Goal: Understand process/instructions: Learn how to perform a task or action

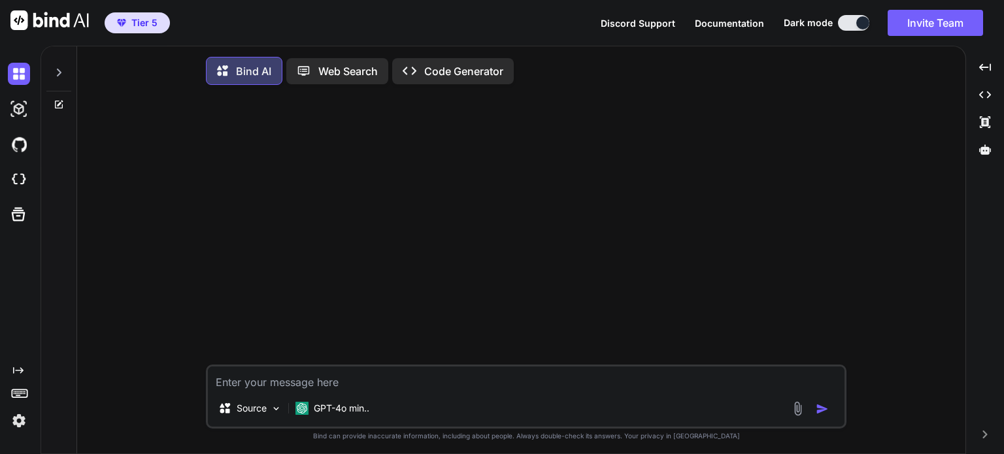
type textarea "x"
click at [21, 177] on img at bounding box center [19, 180] width 22 height 22
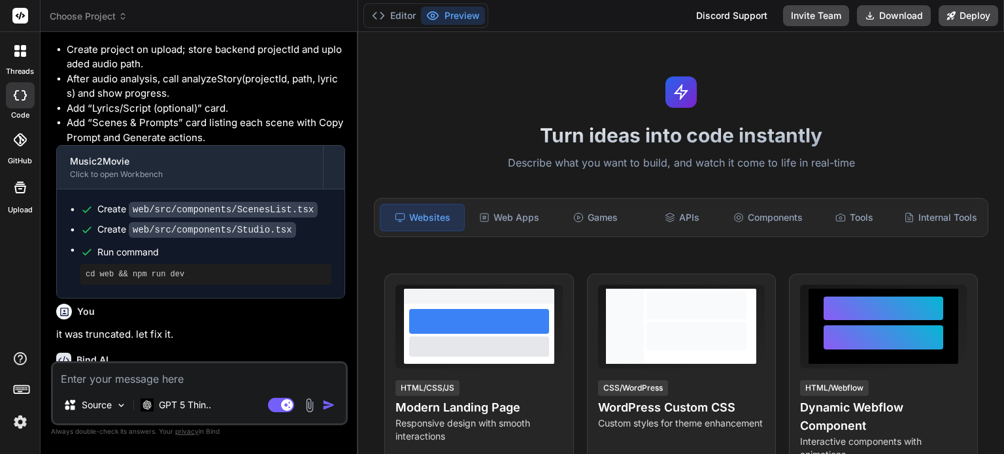
scroll to position [1231, 0]
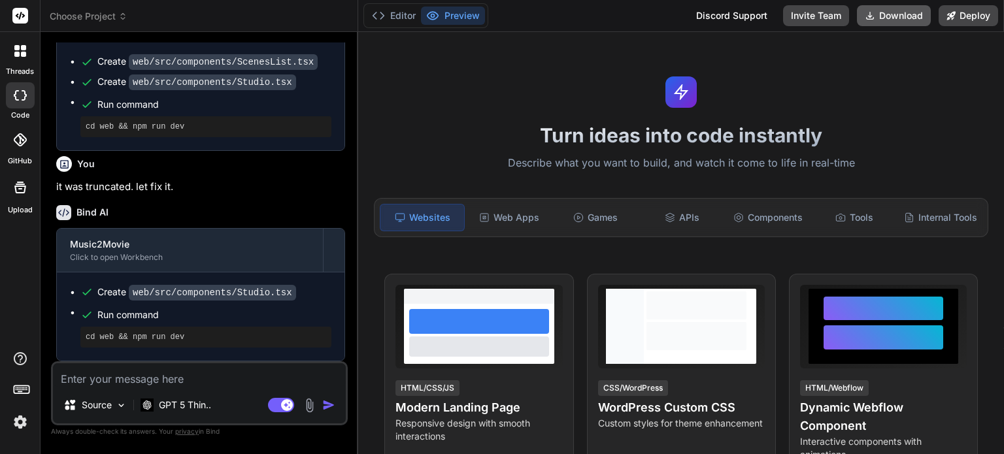
click at [887, 16] on button "Download" at bounding box center [894, 15] width 74 height 21
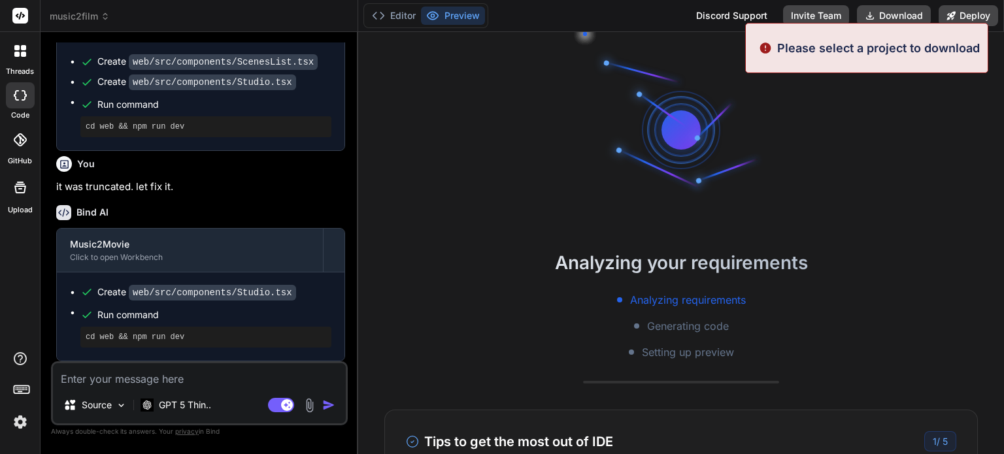
scroll to position [25, 0]
click at [97, 10] on span "music2film" at bounding box center [80, 16] width 60 height 13
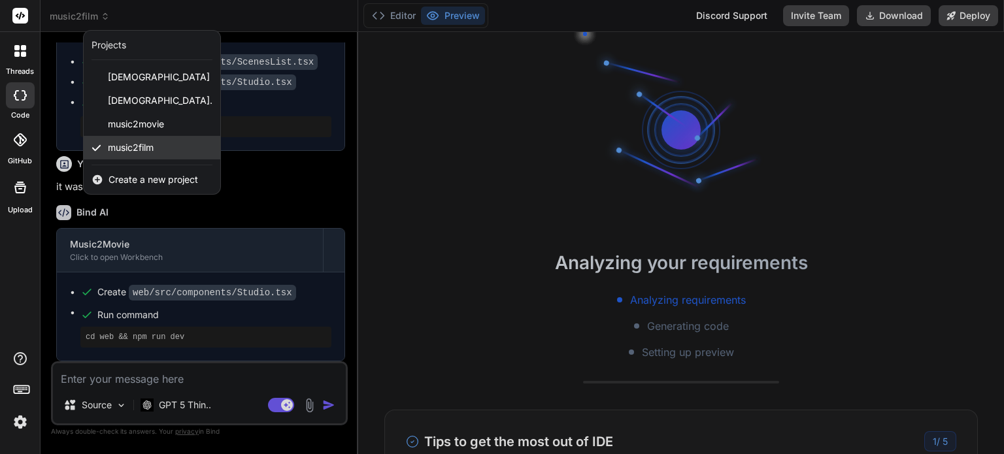
click at [111, 151] on span "music2film" at bounding box center [131, 147] width 46 height 13
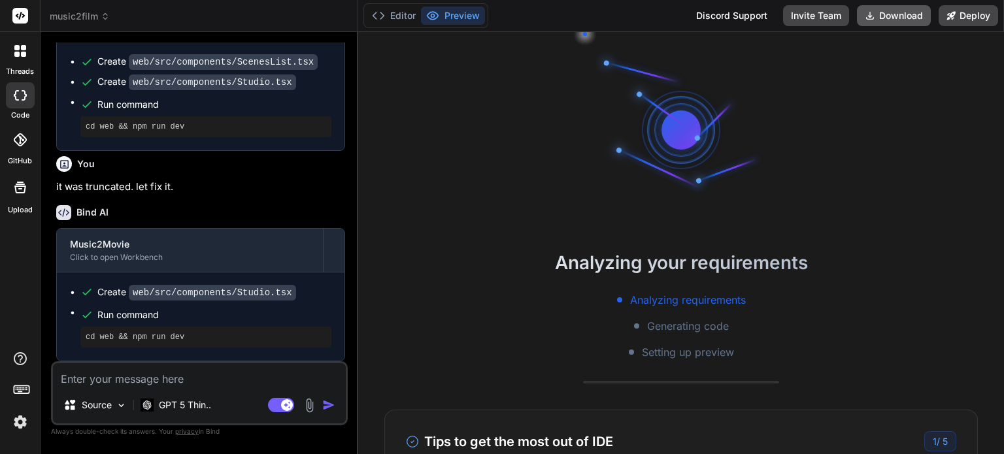
click at [905, 16] on button "Download" at bounding box center [894, 15] width 74 height 21
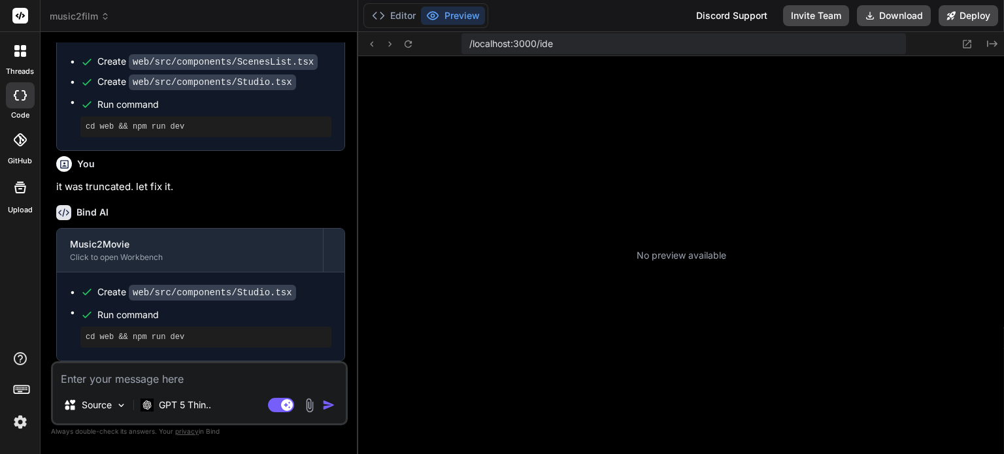
scroll to position [213, 0]
type textarea "x"
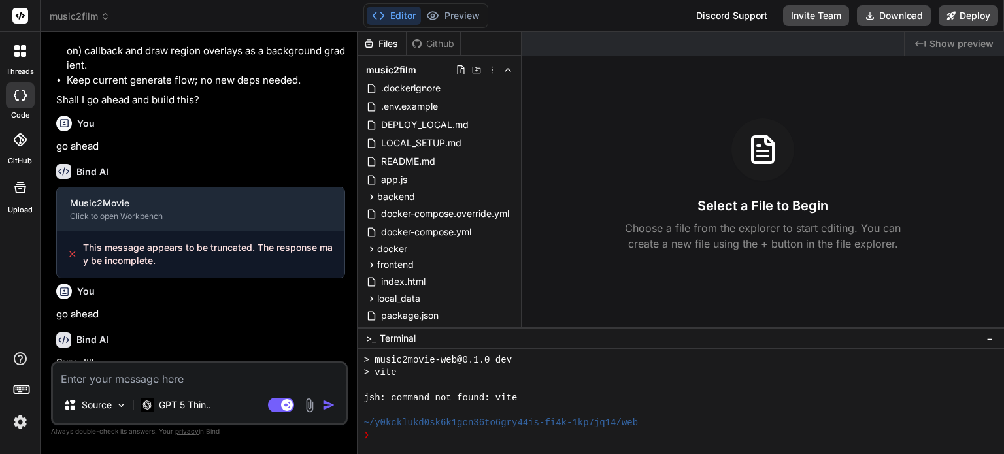
scroll to position [0, 0]
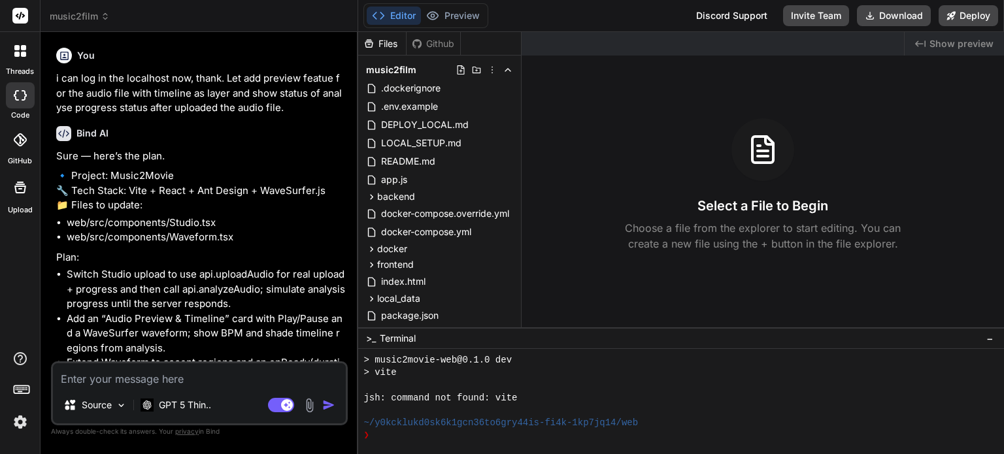
click at [18, 56] on icon at bounding box center [16, 54] width 5 height 5
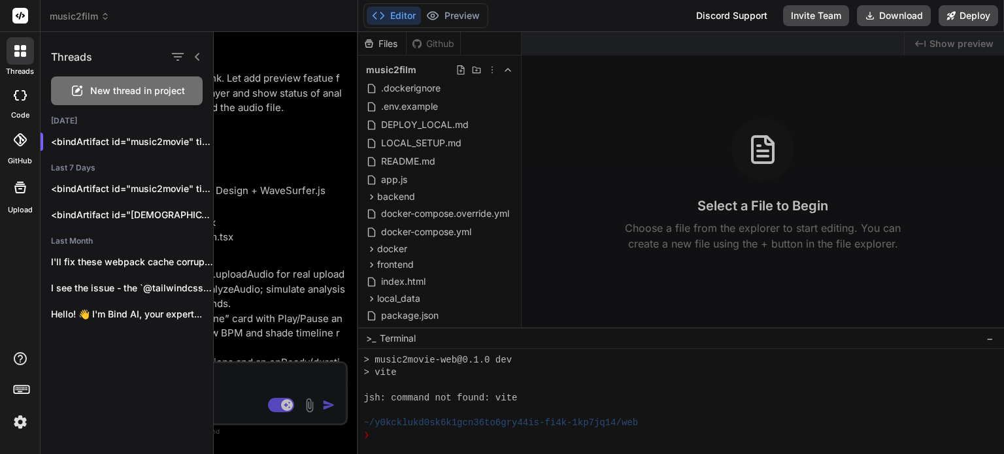
click at [284, 148] on div at bounding box center [609, 243] width 791 height 422
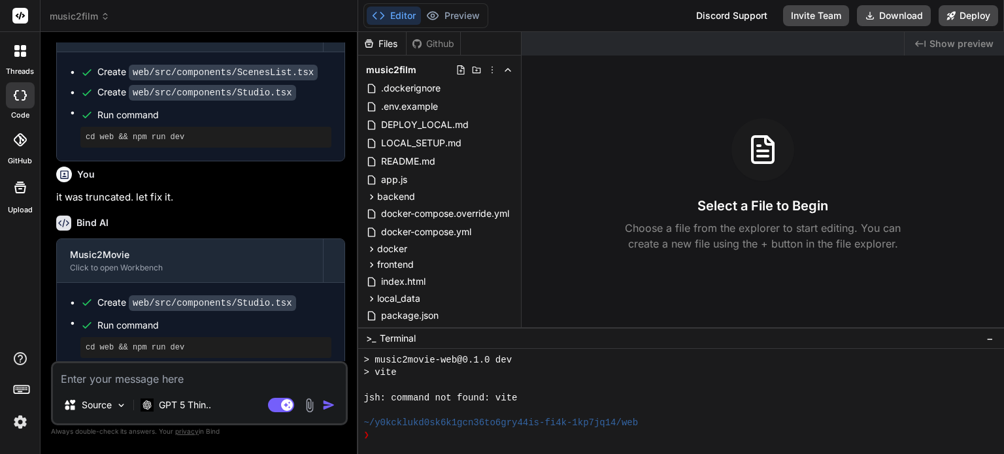
scroll to position [1231, 0]
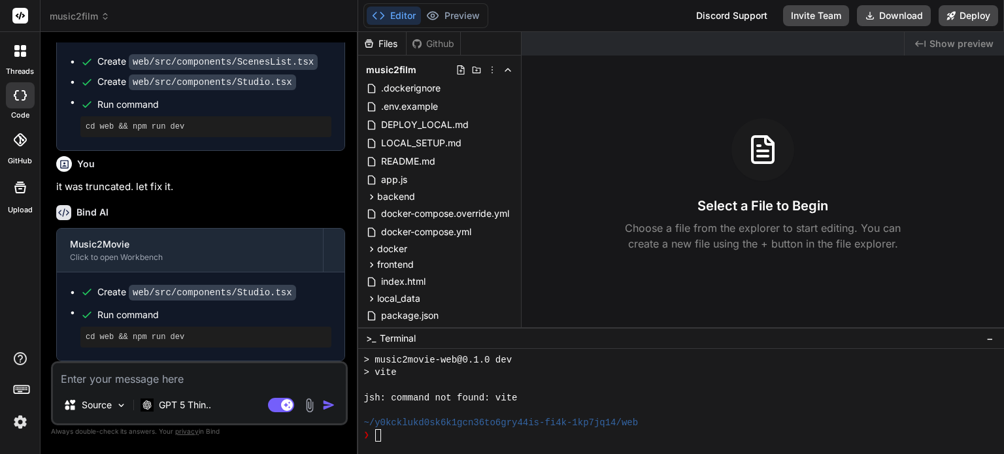
click at [403, 18] on button "Editor" at bounding box center [394, 16] width 54 height 18
click at [411, 127] on span "DEPLOY_LOCAL.md" at bounding box center [425, 125] width 90 height 16
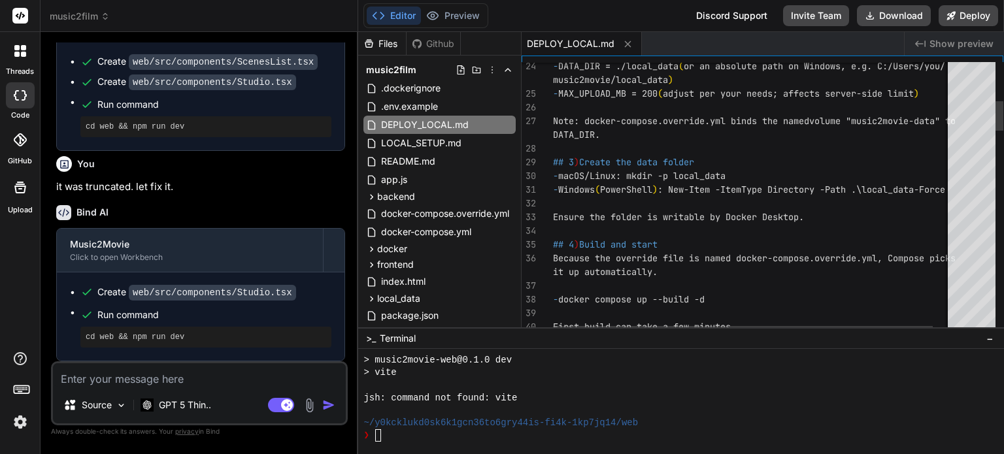
type textarea "x"
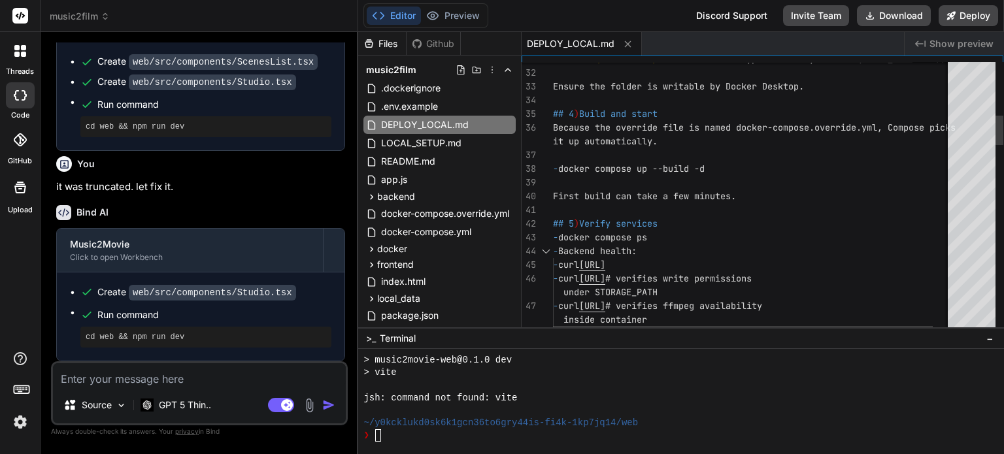
scroll to position [0, 0]
drag, startPoint x: 727, startPoint y: 167, endPoint x: 564, endPoint y: 167, distance: 163.5
drag, startPoint x: 690, startPoint y: 170, endPoint x: 588, endPoint y: 170, distance: 102.0
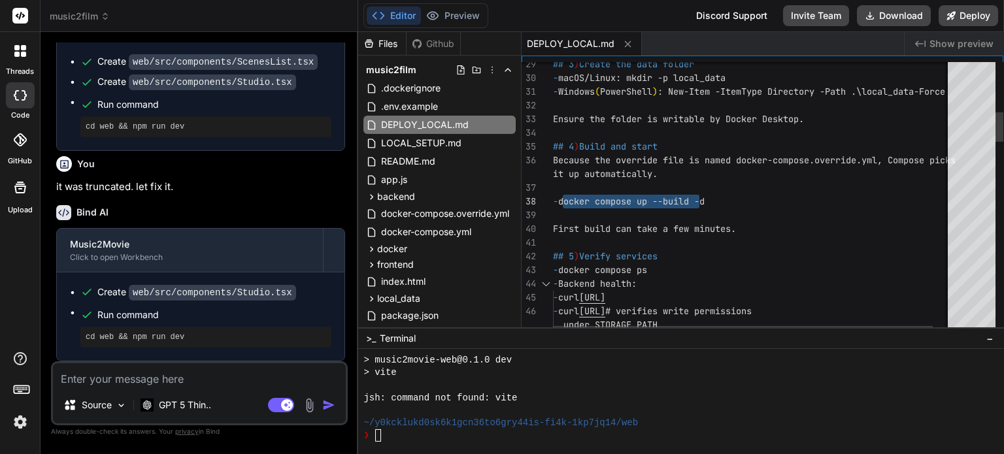
drag, startPoint x: 564, startPoint y: 200, endPoint x: 734, endPoint y: 199, distance: 169.4
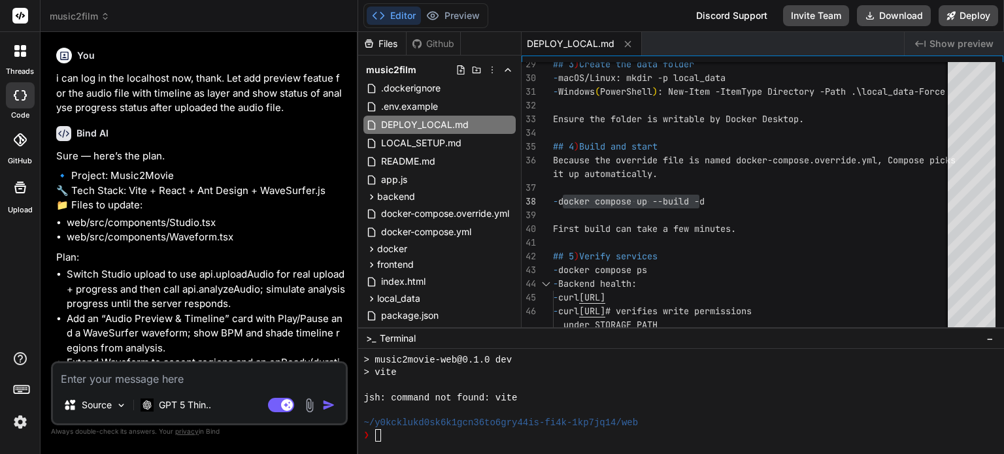
click at [22, 54] on icon at bounding box center [23, 54] width 5 height 5
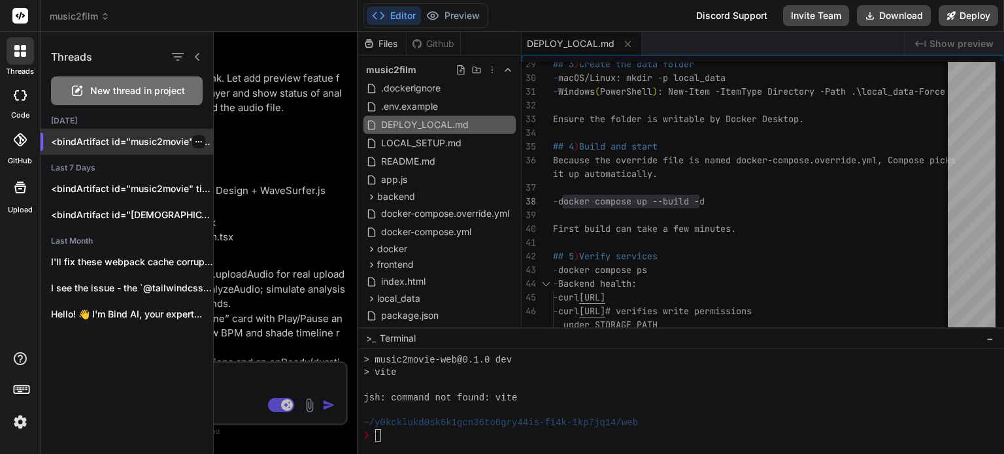
click at [143, 145] on p "<bindArtifact id="music2movie" title="Music2Movie"> <bindAction type="file" fil…" at bounding box center [132, 141] width 162 height 13
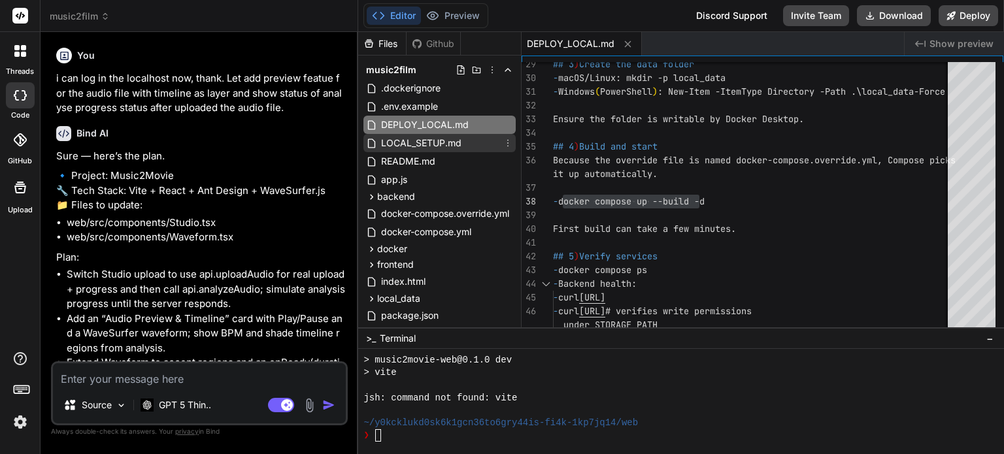
click at [420, 146] on span "LOCAL_SETUP.md" at bounding box center [421, 143] width 83 height 16
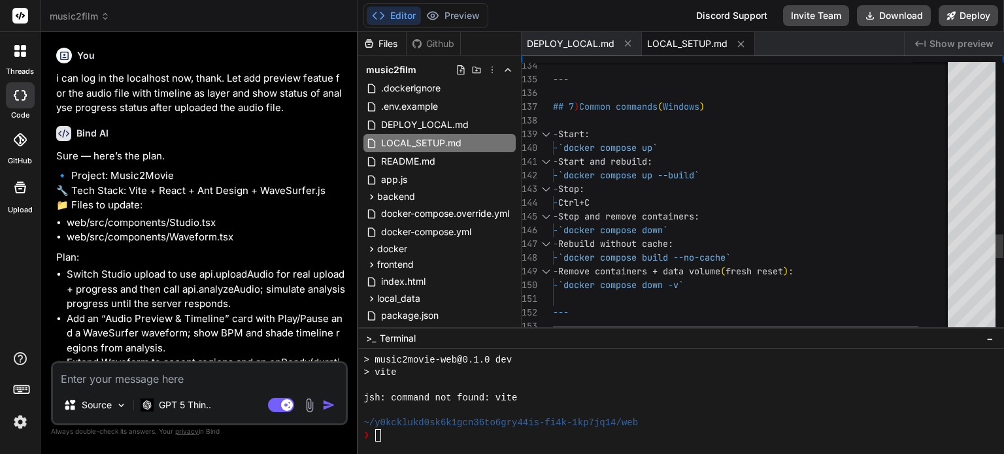
type textarea "- Start: - `docker compose up` - Start and rebuild: - `docker compose up --buil…"
drag, startPoint x: 581, startPoint y: 228, endPoint x: 655, endPoint y: 230, distance: 74.6
drag, startPoint x: 683, startPoint y: 230, endPoint x: 827, endPoint y: 156, distance: 161.7
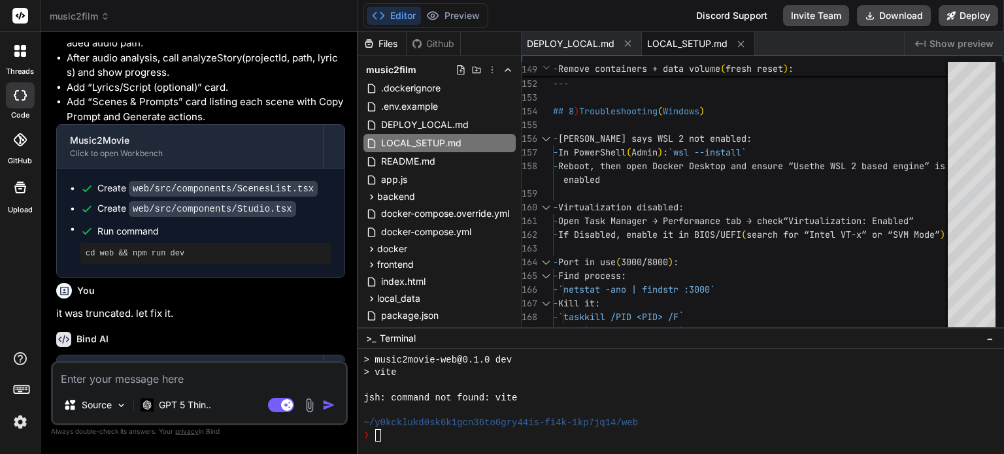
scroll to position [1112, 0]
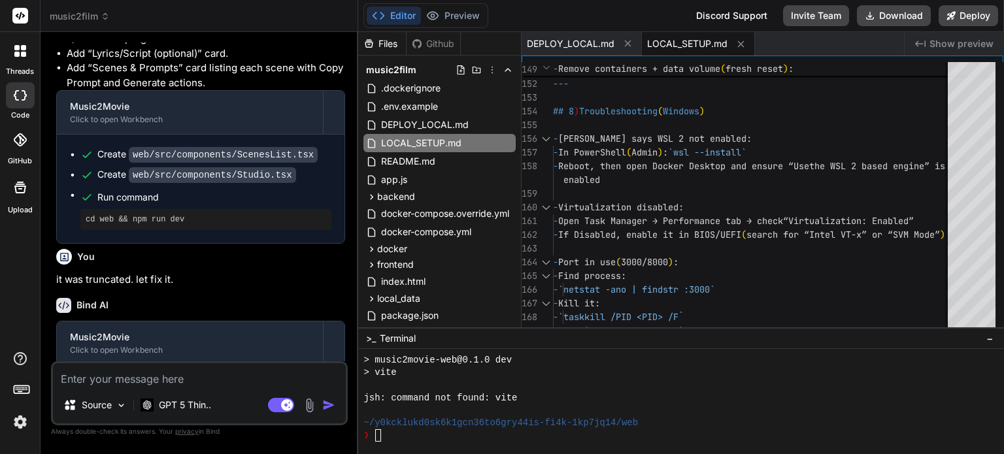
click at [192, 377] on textarea at bounding box center [199, 376] width 293 height 24
type textarea "l"
type textarea "x"
type textarea "lo"
type textarea "x"
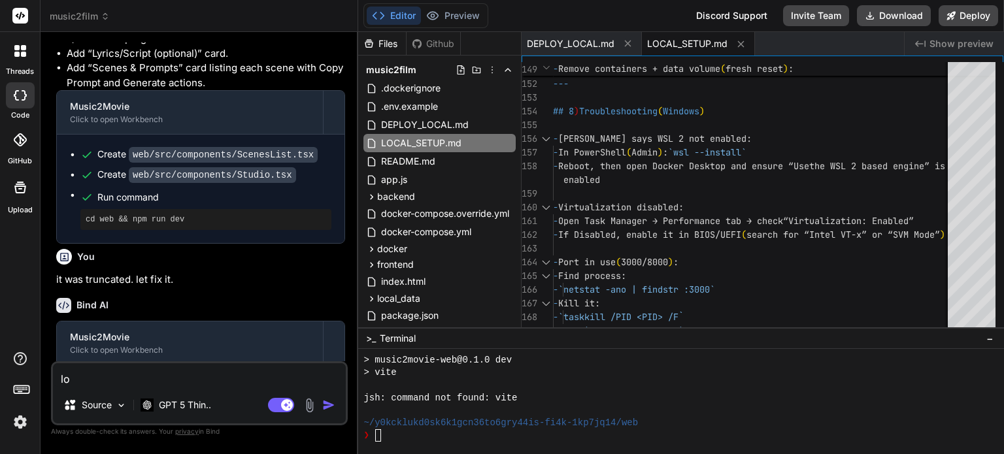
type textarea "loo"
type textarea "x"
type textarea "look"
type textarea "x"
type textarea "look"
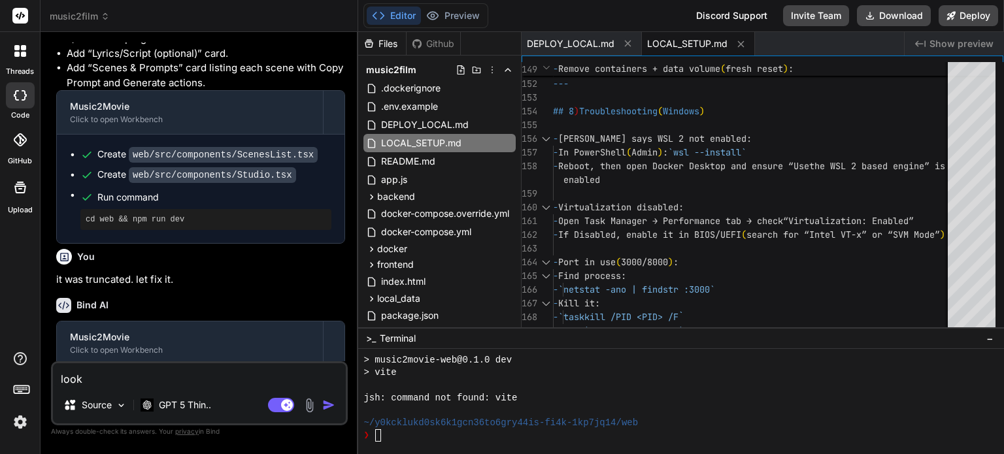
type textarea "x"
type textarea "look a"
type textarea "x"
type textarea "look at"
type textarea "x"
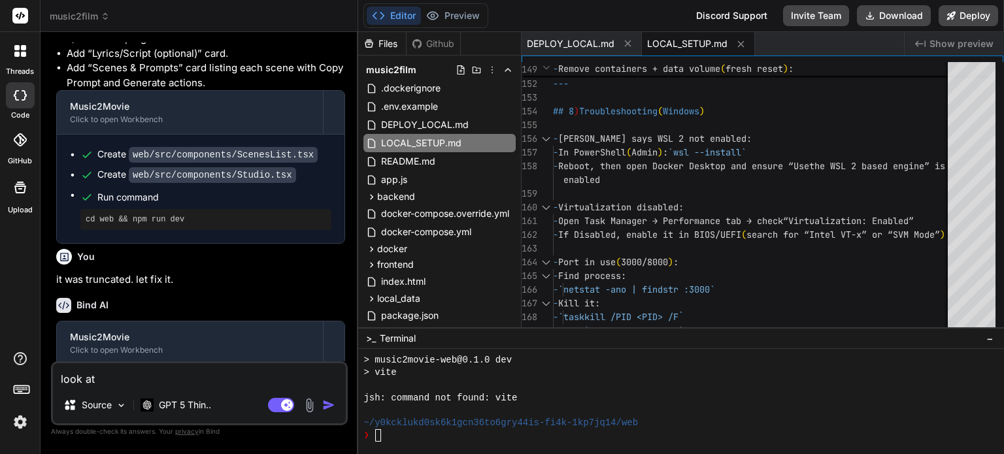
type textarea "look at"
type textarea "x"
type textarea "look at t"
type textarea "x"
type textarea "look at th"
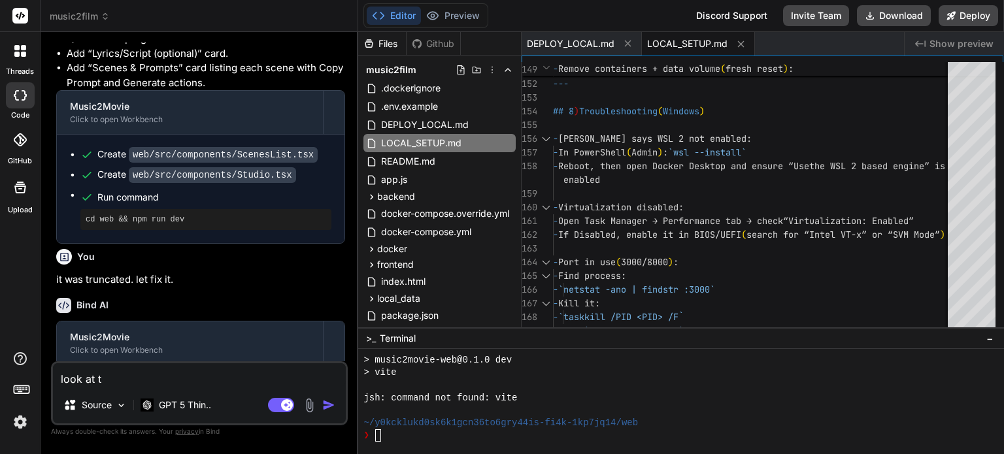
type textarea "x"
type textarea "look at the"
type textarea "x"
type textarea "look at the"
type textarea "x"
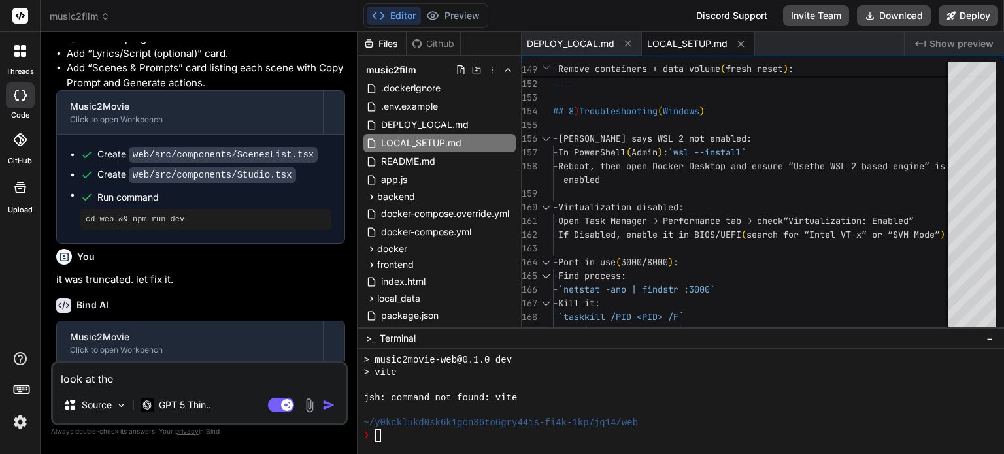
type textarea "look at the e"
type textarea "x"
type textarea "look at the er"
type textarea "x"
type textarea "look at the err"
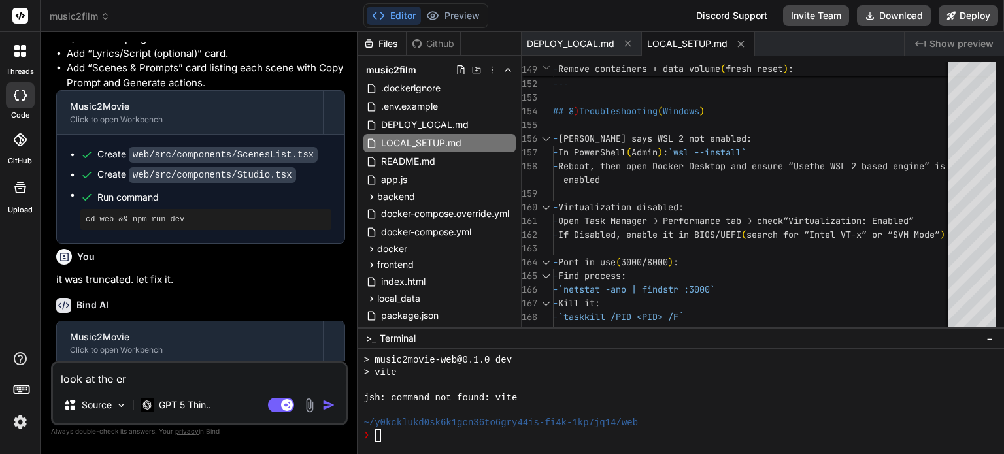
type textarea "x"
type textarea "look at the erro"
type textarea "x"
type textarea "look at the error"
type textarea "x"
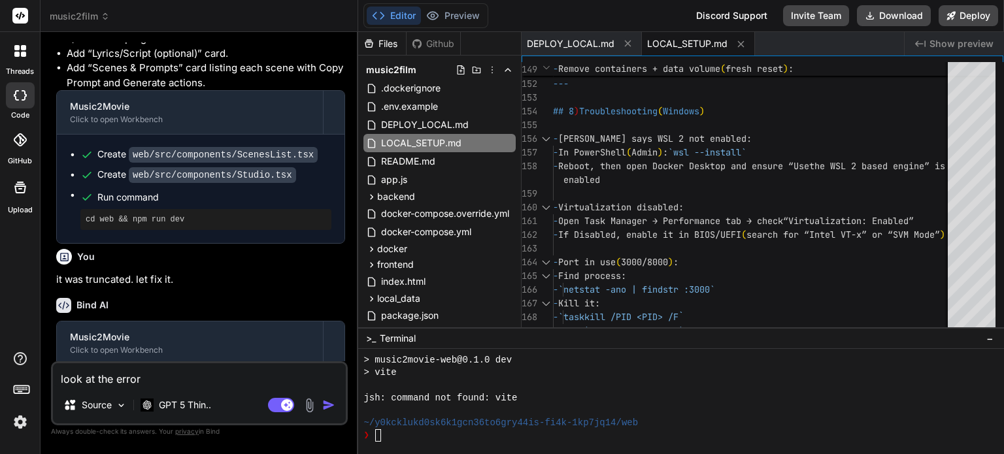
type textarea "look at the error"
type textarea "x"
type textarea "look at the error m"
type textarea "x"
type textarea "look at the error me"
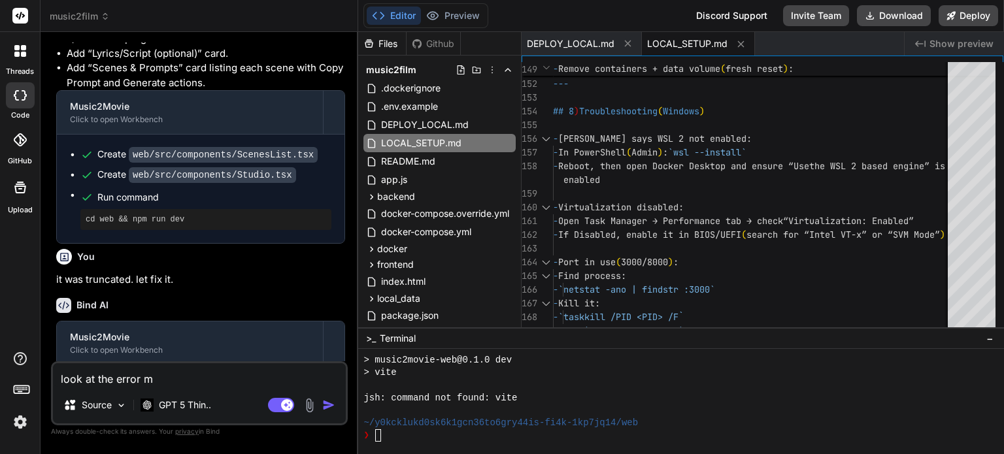
type textarea "x"
type textarea "look at the error mes"
type textarea "x"
type textarea "look at the error mess"
type textarea "x"
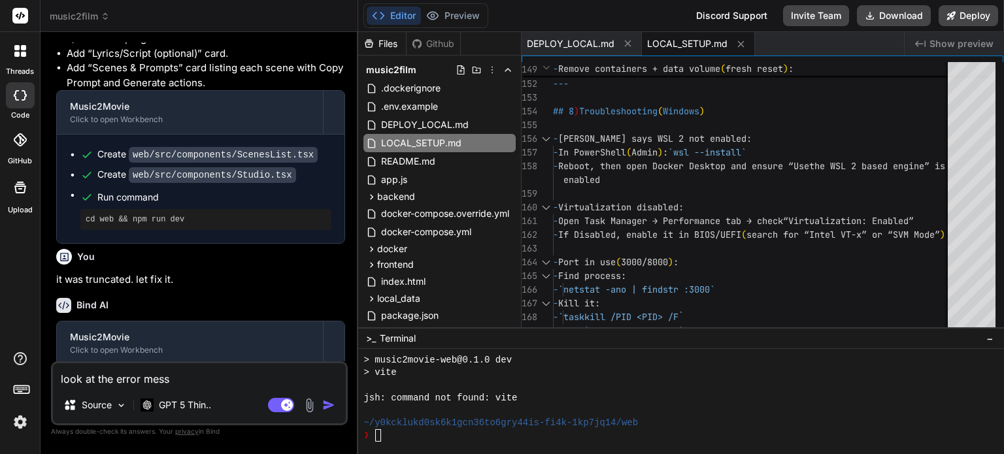
type textarea "look at the error messa"
type textarea "x"
type textarea "look at the error messag"
type textarea "x"
type textarea "look at the error message"
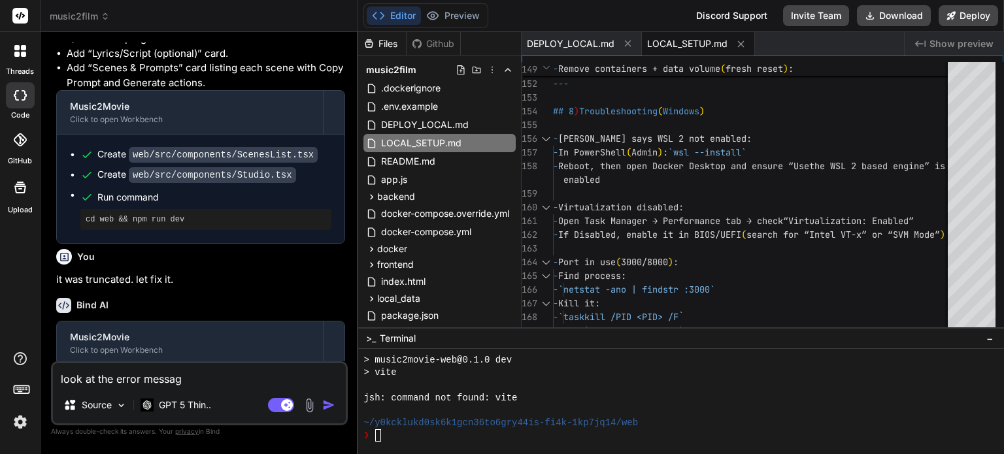
type textarea "x"
type textarea "look at the error messages"
type textarea "x"
type textarea "look at the error messages,"
type textarea "x"
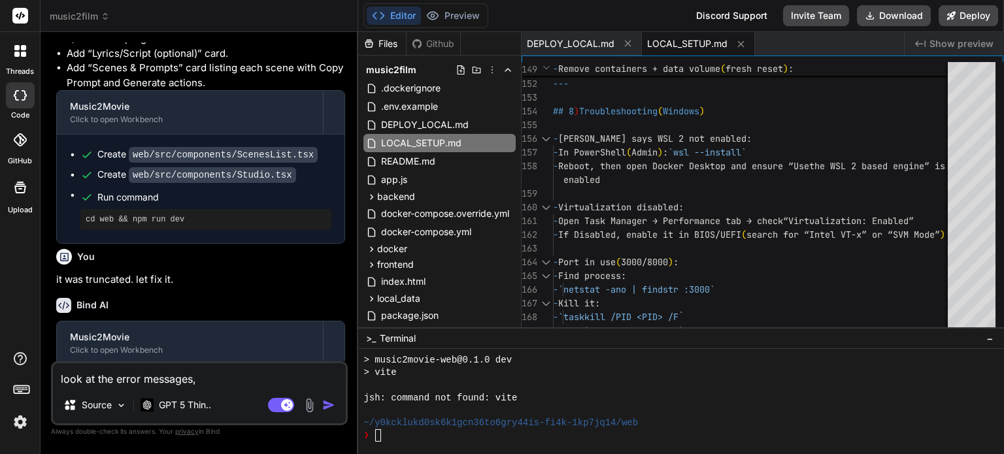
type textarea "look at the error messages,"
type textarea "x"
type textarea "look at the error messages, i"
type textarea "x"
type textarea "look at the error messages, it"
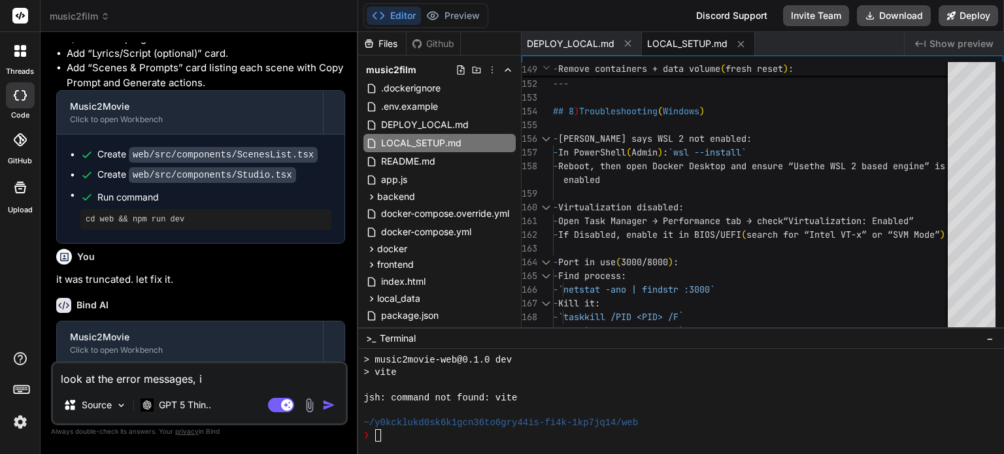
type textarea "x"
type textarea "look at the error messages, it"
type textarea "x"
type textarea "look at the error messages, it a"
type textarea "x"
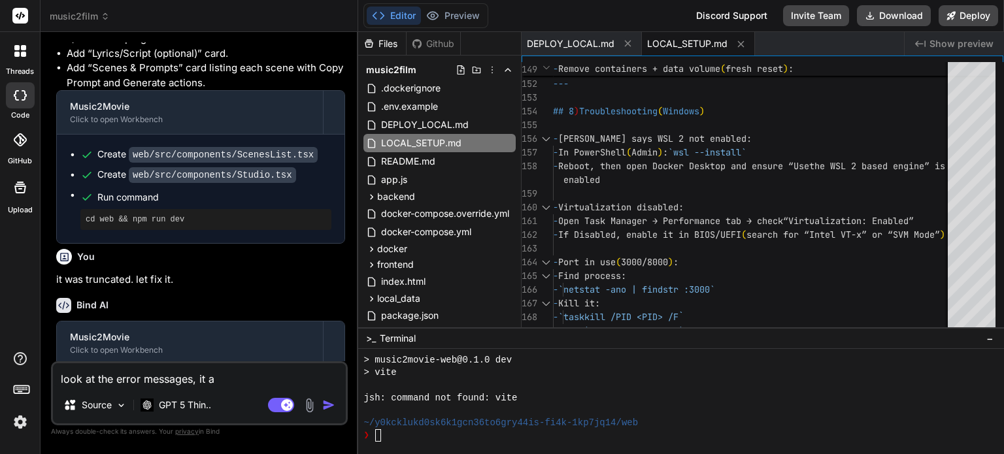
type textarea "look at the error messages, it ap"
type textarea "x"
type textarea "look at the error messages, it app"
type textarea "x"
type textarea "look at the error messages, it appe"
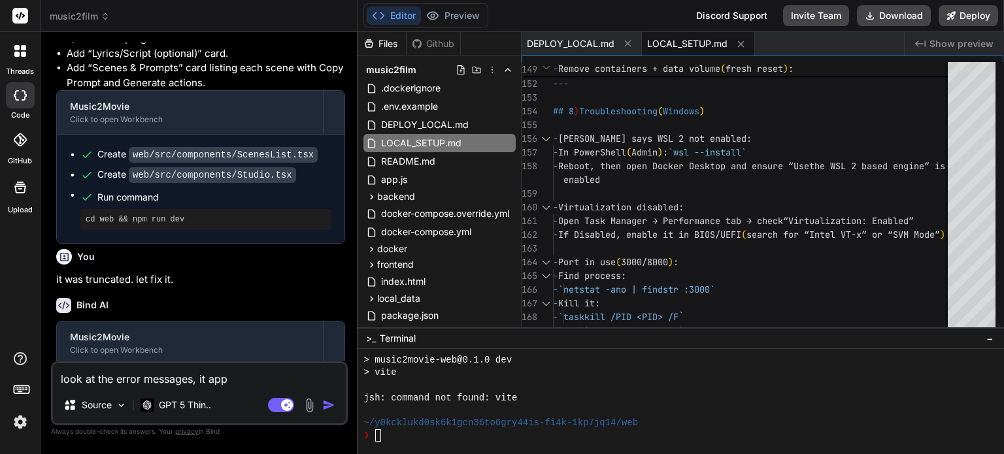
type textarea "x"
type textarea "look at the error messages, it apper"
type textarea "x"
type textarea "look at the error messages, it appere"
type textarea "x"
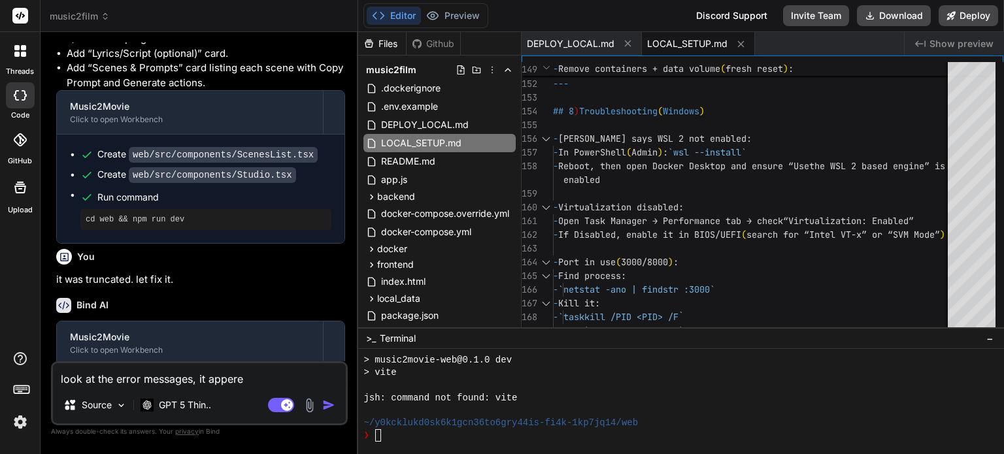
type textarea "look at the error messages, it apper"
type textarea "x"
type textarea "look at the error messages, it appe"
type textarea "x"
type textarea "look at the error messages, it appea"
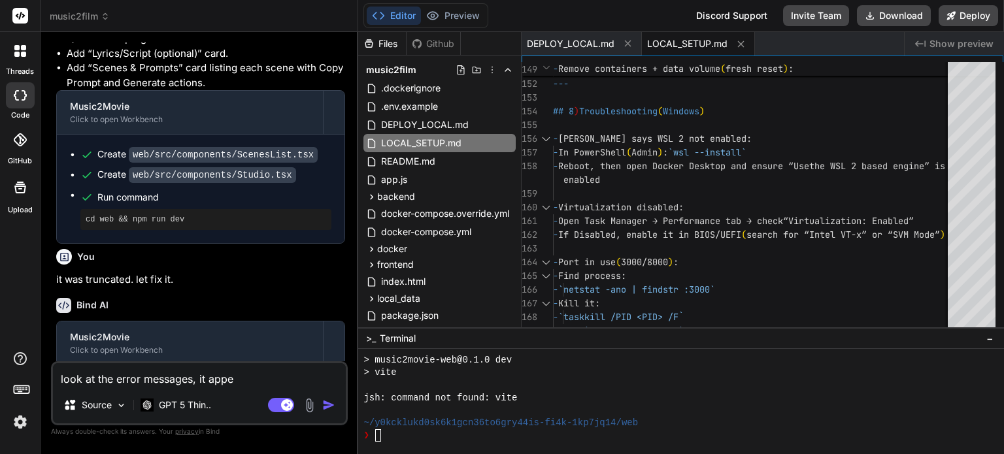
type textarea "x"
type textarea "look at the error messages, it appear"
type textarea "x"
type textarea "look at the error messages, it appears"
type textarea "x"
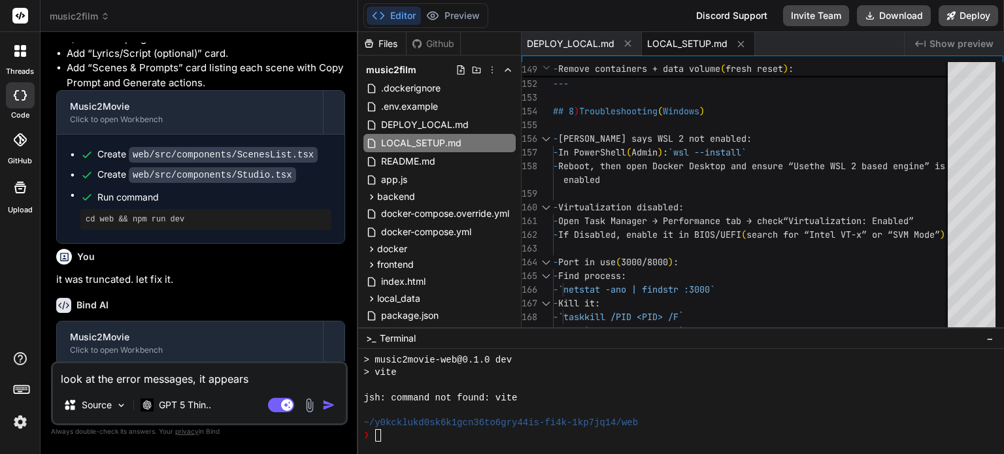
type textarea "look at the error messages, it appears"
type textarea "x"
type textarea "look at the error messages, it appears t"
type textarea "x"
type textarea "look at the error messages, it appears th"
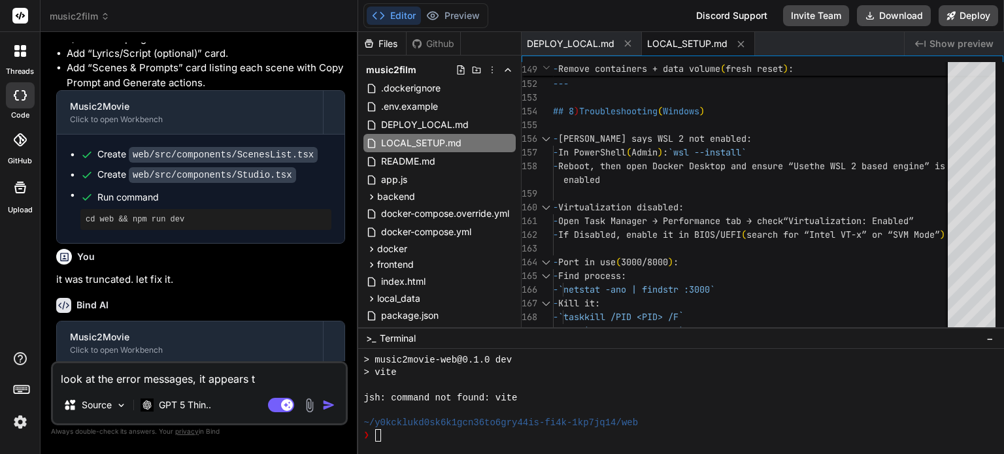
type textarea "x"
type textarea "look at the error messages, it appears the"
type textarea "x"
type textarea "look at the error messages, it appears ther"
type textarea "x"
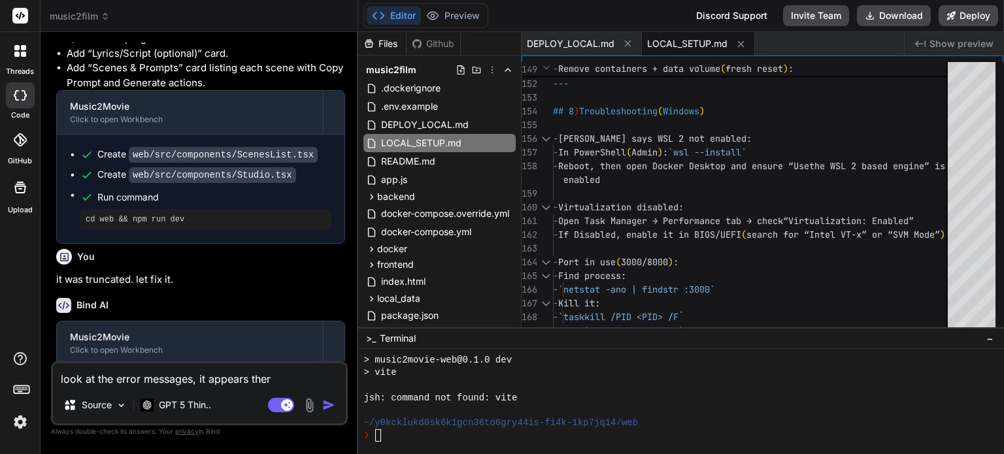
type textarea "look at the error messages, it appears there"
type textarea "x"
type textarea "look at the error messages, it appears there"
type textarea "x"
type textarea "look at the error messages, it appears there a"
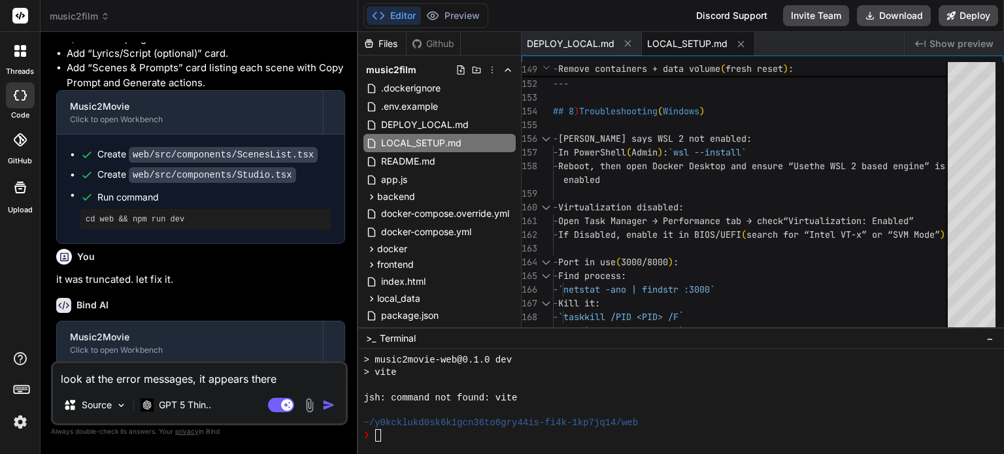
type textarea "x"
type textarea "look at the error messages, it appears there ar"
type textarea "x"
type textarea "look at the error messages, it appears there are"
type textarea "x"
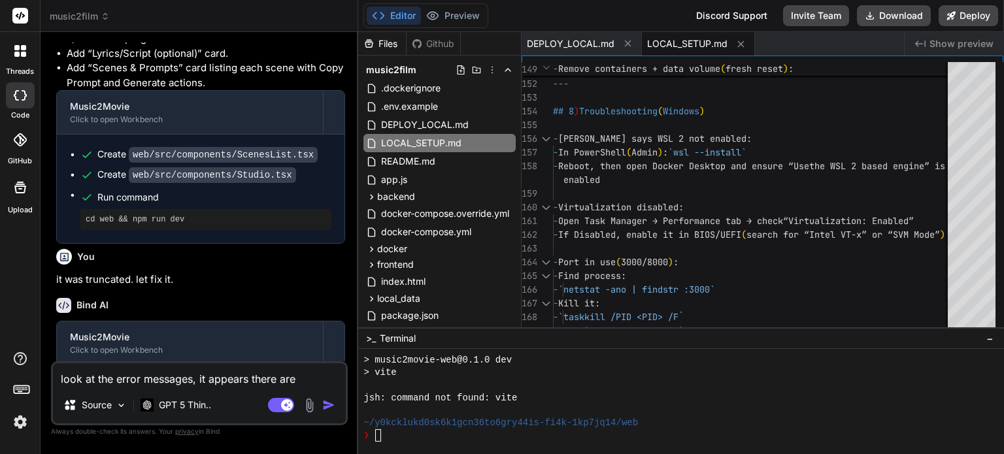
type textarea "look at the error messages, it appears there are"
type textarea "x"
type textarea "look at the error messages, it appears there are i"
type textarea "x"
type textarea "look at the error messages, it appears there are is"
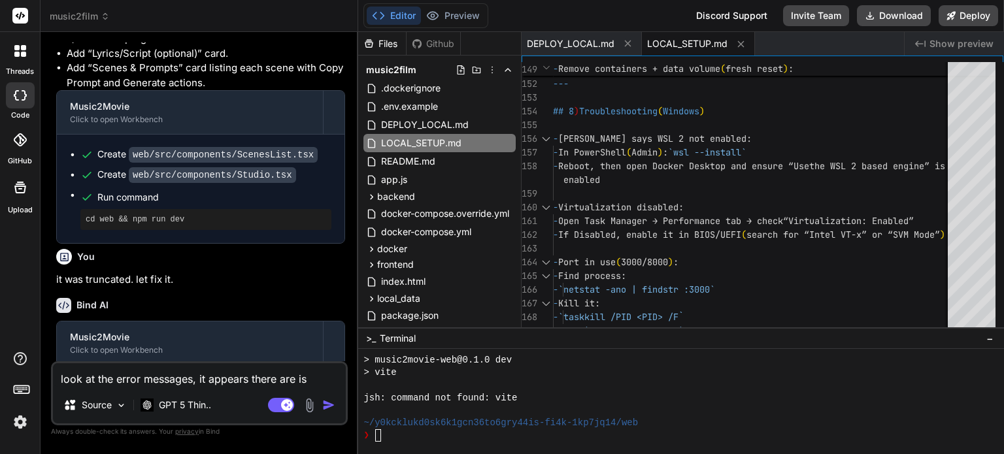
type textarea "x"
type textarea "look at the error messages, it appears there are iss"
type textarea "x"
type textarea "look at the error messages, it appears there are issu"
type textarea "x"
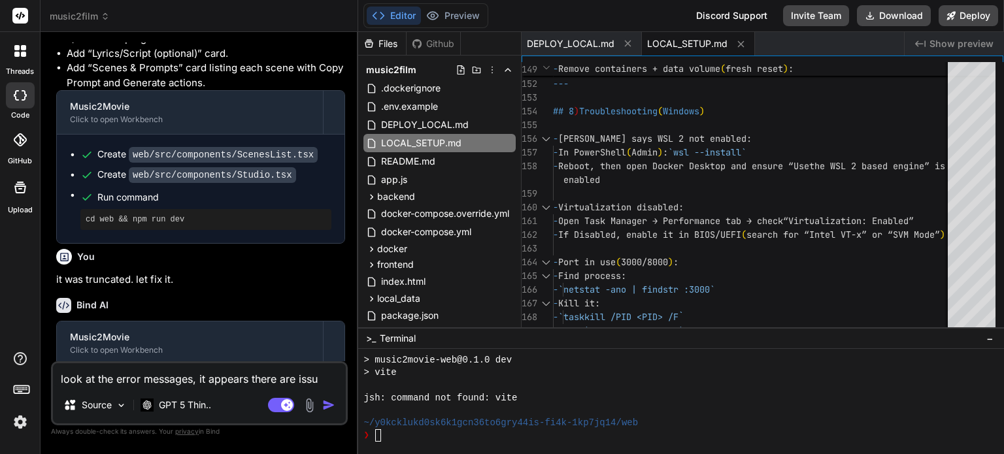
type textarea "look at the error messages, it appears there are issue"
type textarea "x"
type textarea "look at the error messages, it appears there are issue"
type textarea "x"
type textarea "look at the error messages, it appears there are issue o"
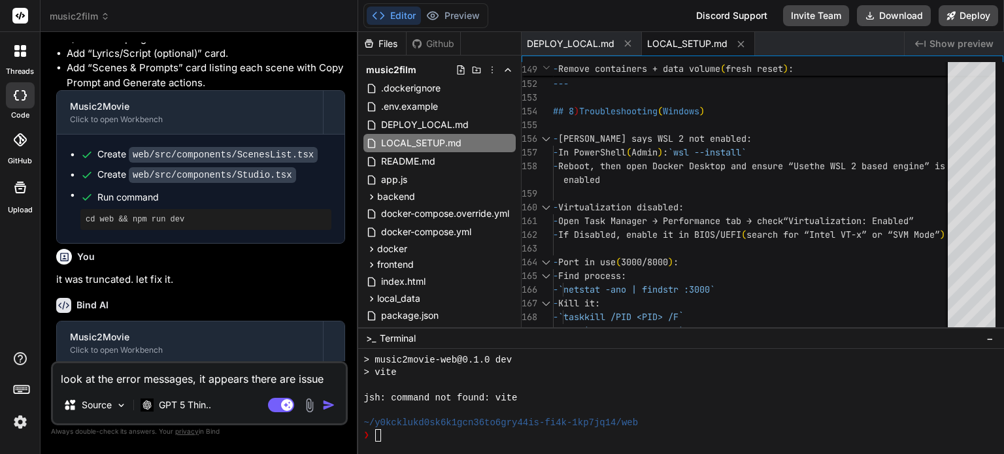
type textarea "x"
type textarea "look at the error messages, it appears there are issue on"
type textarea "x"
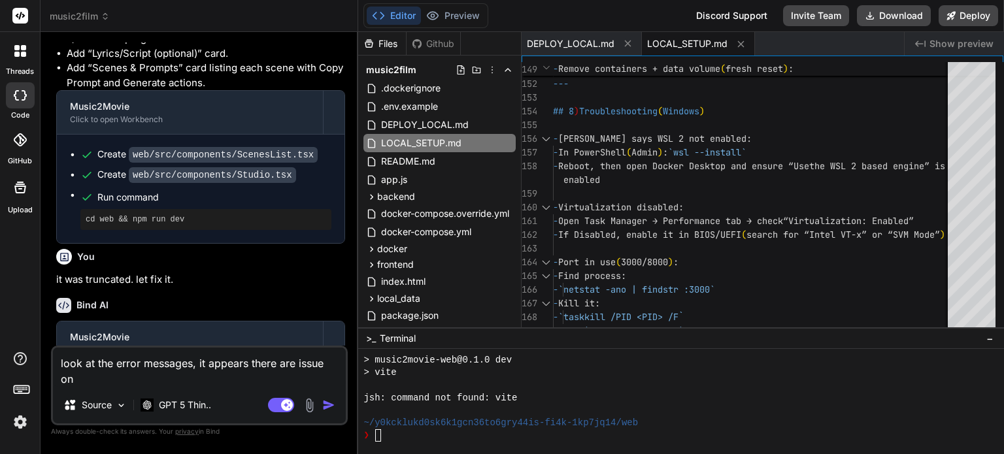
type textarea "look at the error messages, it appears there are issue on"
type textarea "x"
type textarea "look at the error messages, it appears there are issue on l"
type textarea "x"
type textarea "look at the error messages, it appears there are issue on lo"
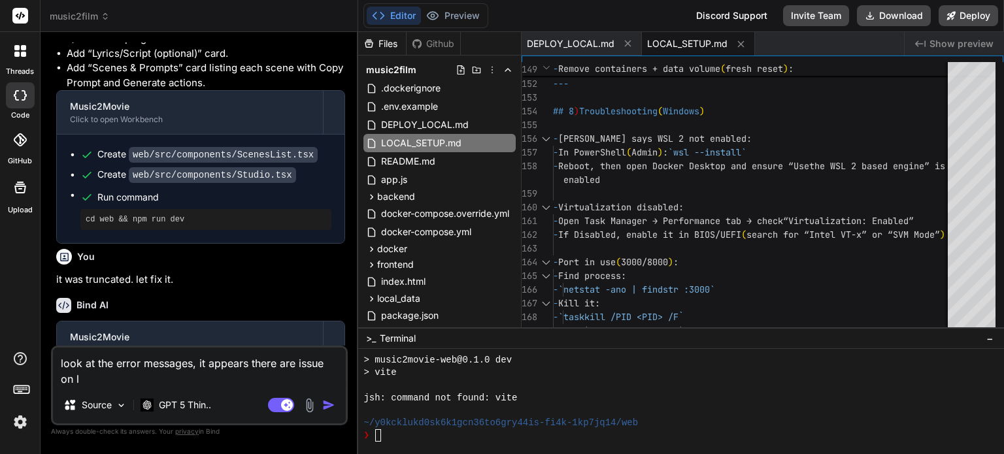
type textarea "x"
type textarea "look at the error messages, it appears there are issue on lot"
type textarea "x"
type textarea "look at the error messages, it appears there are issue on lo"
type textarea "x"
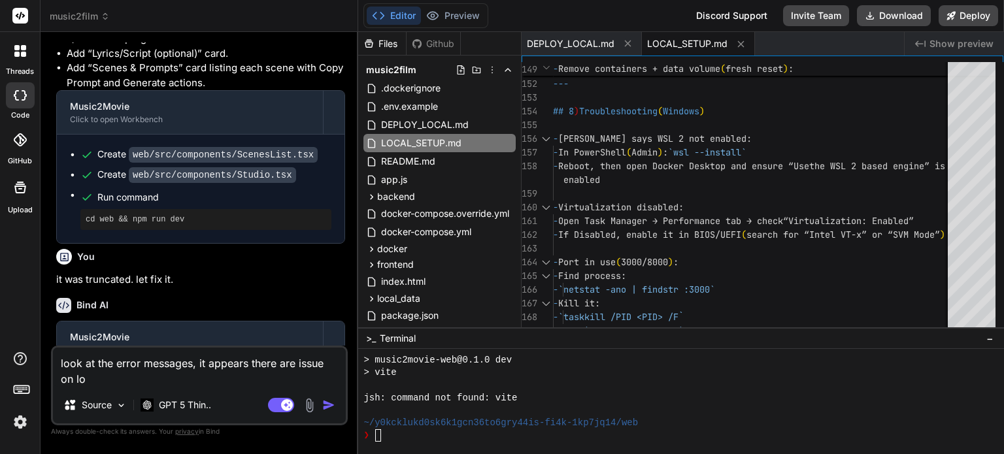
type textarea "look at the error messages, it appears there are issue on loa"
type textarea "x"
type textarea "look at the error messages, it appears there are issue on load"
type textarea "x"
type textarea "look at the error messages, it appears there are issue on load"
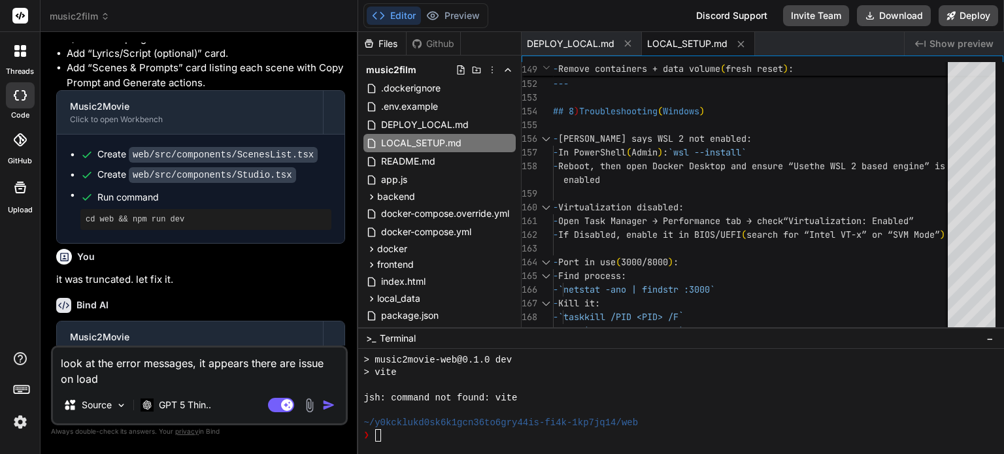
type textarea "x"
type textarea "look at the error messages, it appears there are issue on load t"
type textarea "x"
type textarea "look at the error messages, it appears there are issue on load th"
type textarea "x"
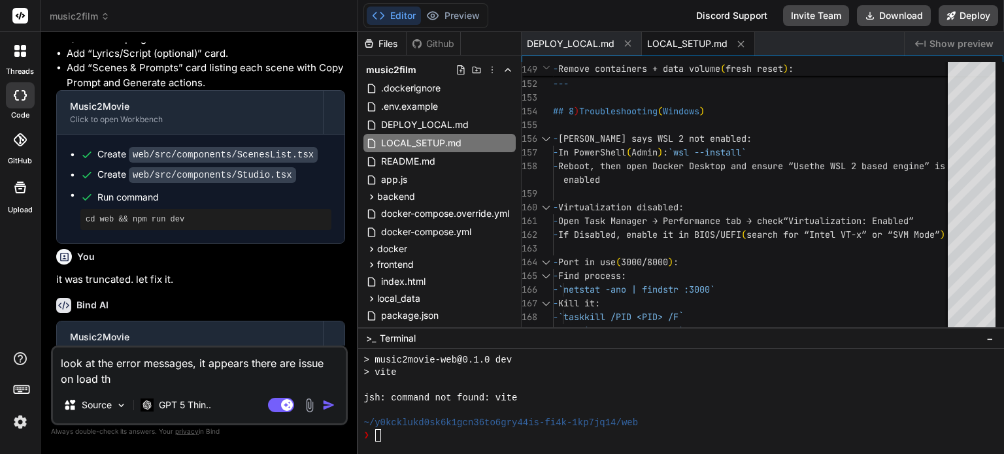
type textarea "look at the error messages, it appears there are issue on load the"
type textarea "x"
type textarea "look at the error messages, it appears there are issue on load the"
type textarea "x"
type textarea "look at the error messages, it appears there are issue on load the p"
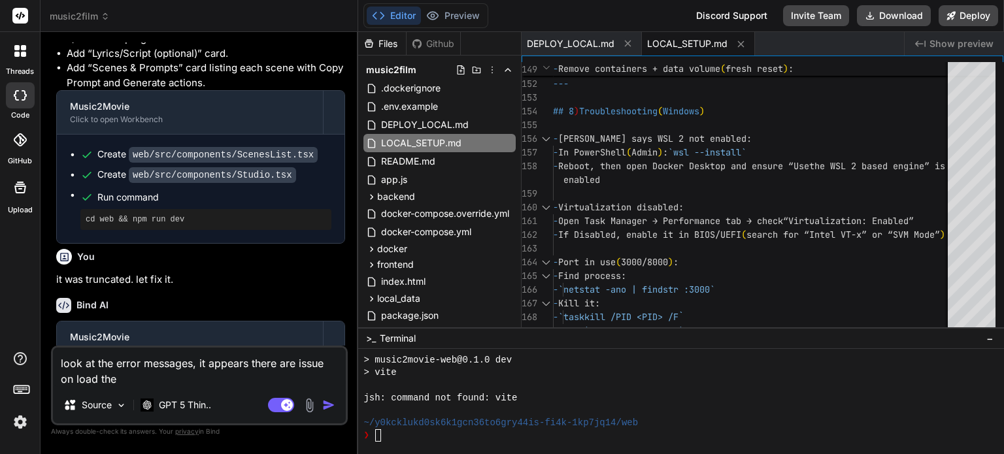
type textarea "x"
type textarea "look at the error messages, it appears there are issue on load the pa"
type textarea "x"
type textarea "look at the error messages, it appears there are issue on load the pag"
type textarea "x"
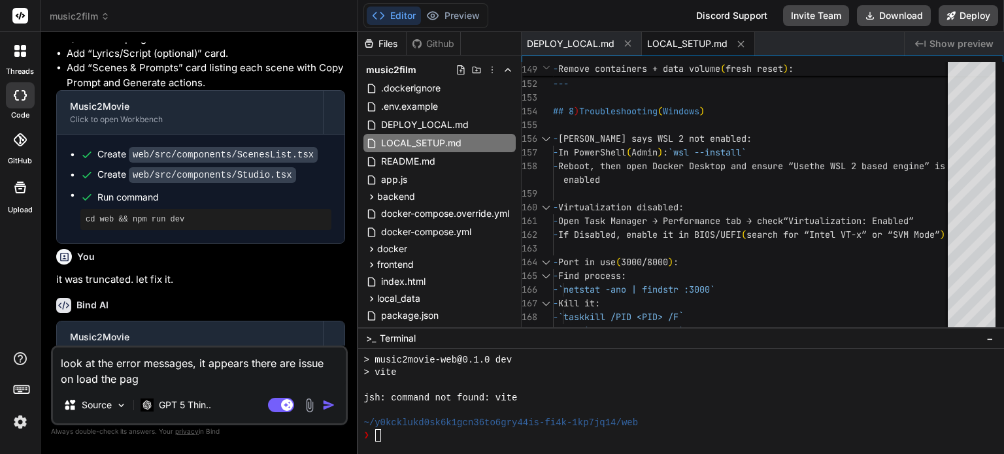
type textarea "look at the error messages, it appears there are issue on load the page"
type textarea "x"
type textarea "look at the error messages, it appears there are issue on load the page"
type textarea "x"
type textarea "look at the error messages, it appears there are issue on load the page o"
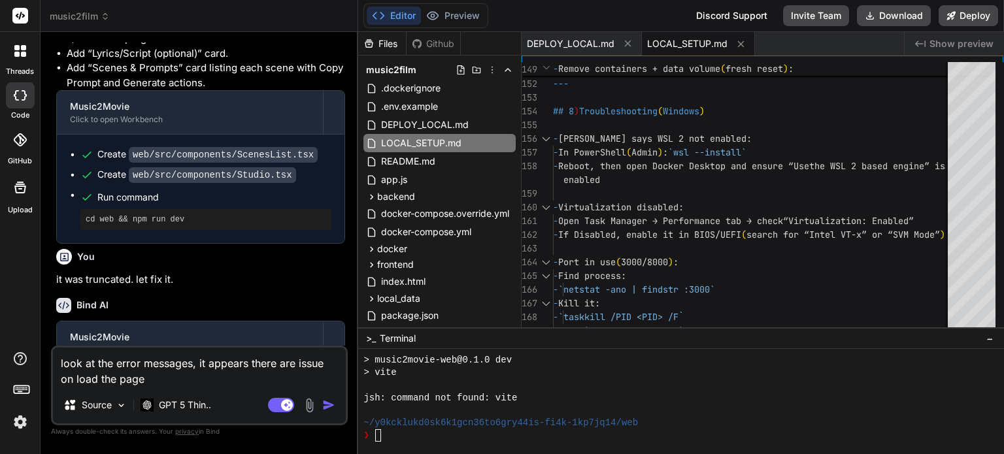
type textarea "x"
type textarea "look at the error messages, it appears there are issue on load the page of"
type textarea "x"
type textarea "look at the error messages, it appears there are issue on load the page of"
type textarea "x"
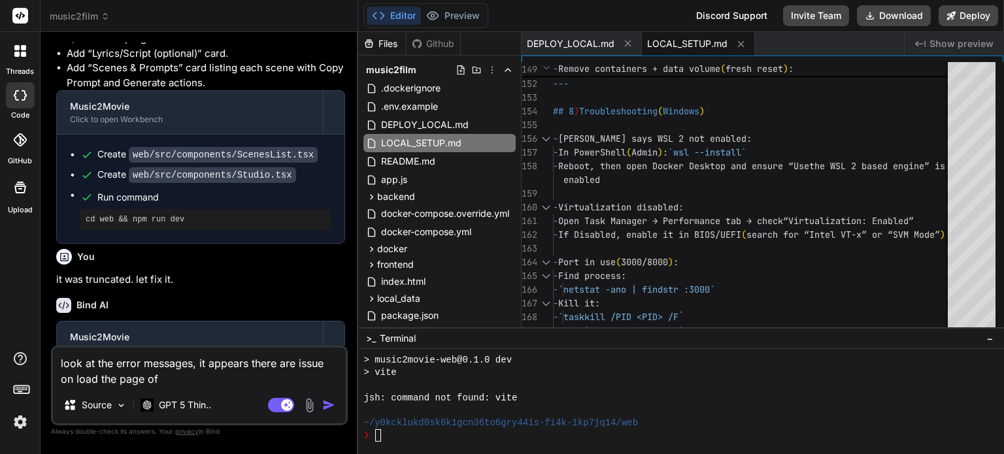
type textarea "look at the error messages, it appears there are issue on load the page of l"
type textarea "x"
type textarea "look at the error messages, it appears there are issue on load the page of lo"
type textarea "x"
type textarea "look at the error messages, it appears there are issue on load the page of loc"
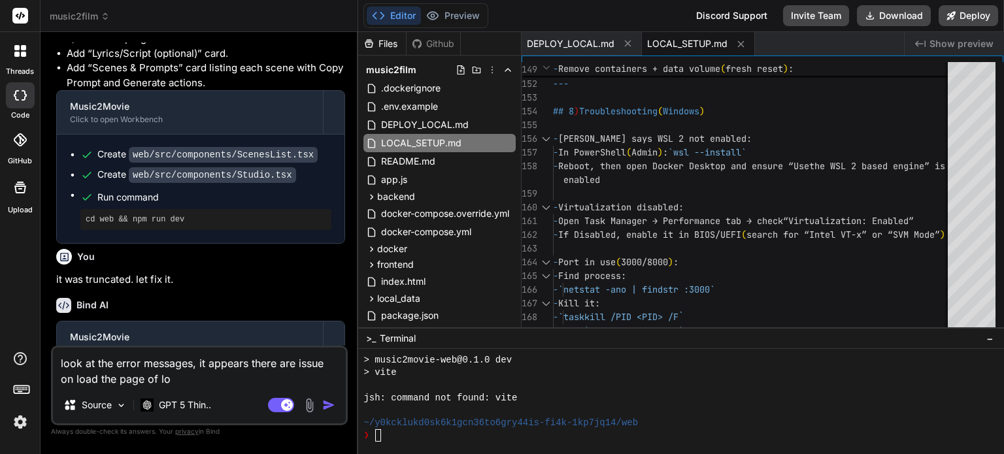
type textarea "x"
type textarea "look at the error messages, it appears there are issue on load the page of loca"
type textarea "x"
type textarea "look at the error messages, it appears there are issue on load the page of local"
type textarea "x"
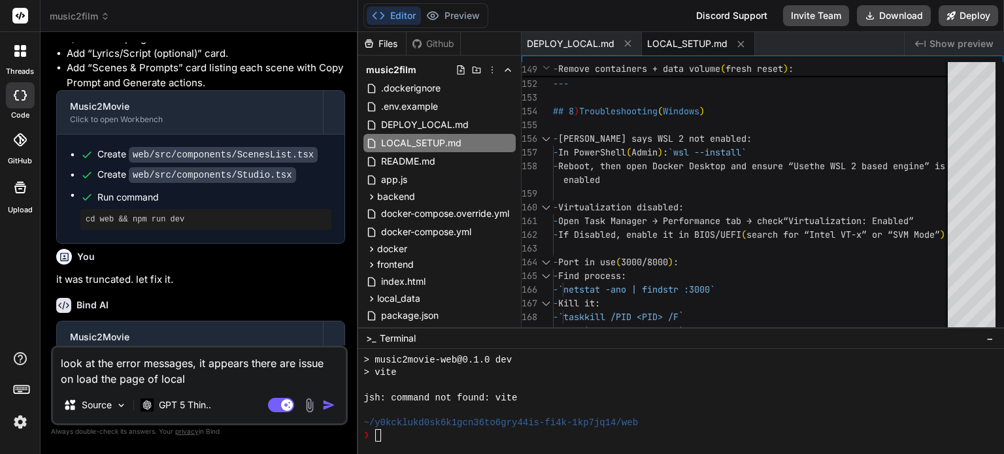
type textarea "look at the error messages, it appears there are issue on load the page of loca…"
type textarea "x"
type textarea "look at the error messages, it appears there are issue on load the page of loca…"
type textarea "x"
type textarea "look at the error messages, it appears there are issue on load the page of loca…"
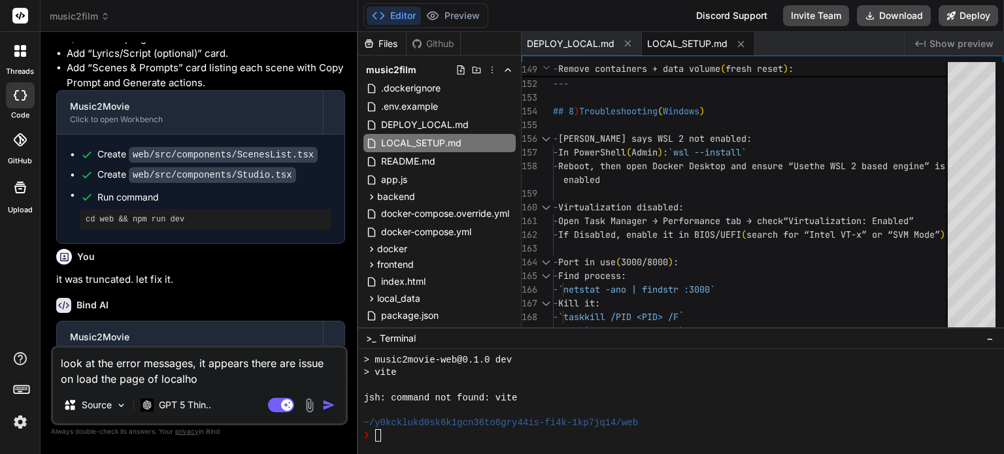
type textarea "x"
type textarea "look at the error messages, it appears there are issue on load the page of loca…"
type textarea "x"
type textarea "look at the error messages, it appears there are issue on load the page of loca…"
type textarea "x"
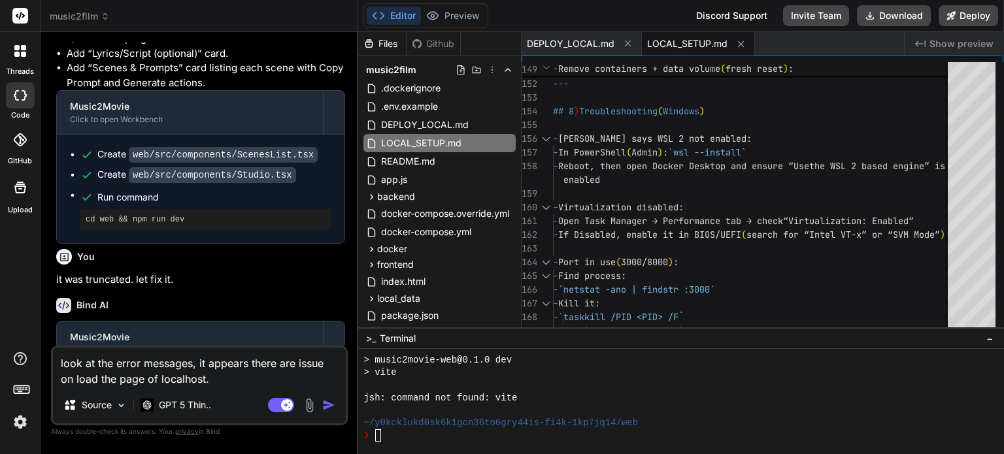
type textarea "look at the error messages, it appears there are issue on load the page of loca…"
type textarea "x"
type textarea "look at the error messages, it appears there are issue on load the page of loca…"
type textarea "x"
type textarea "look at the error messages, it appears there are issue on load the page of loca…"
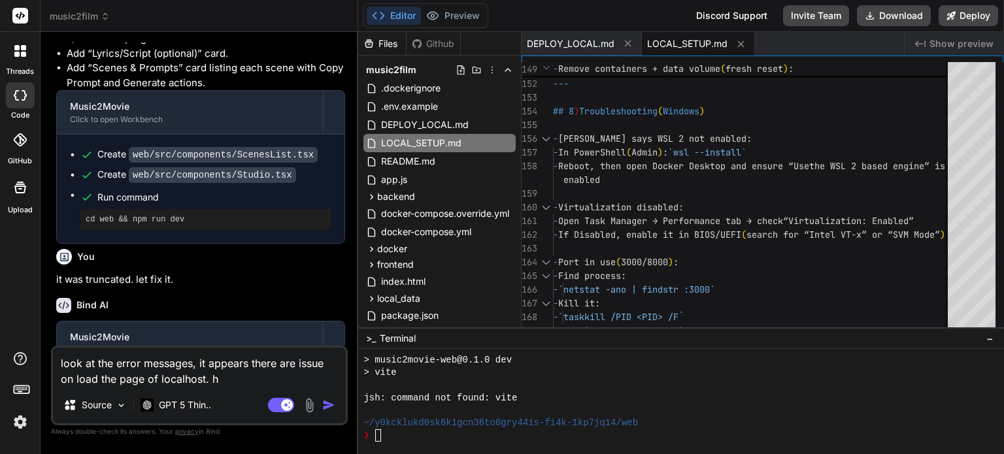
type textarea "x"
type textarea "look at the error messages, it appears there are issue on load the page of loca…"
type textarea "x"
type textarea "look at the error messages, it appears there are issue on load the page of loca…"
type textarea "x"
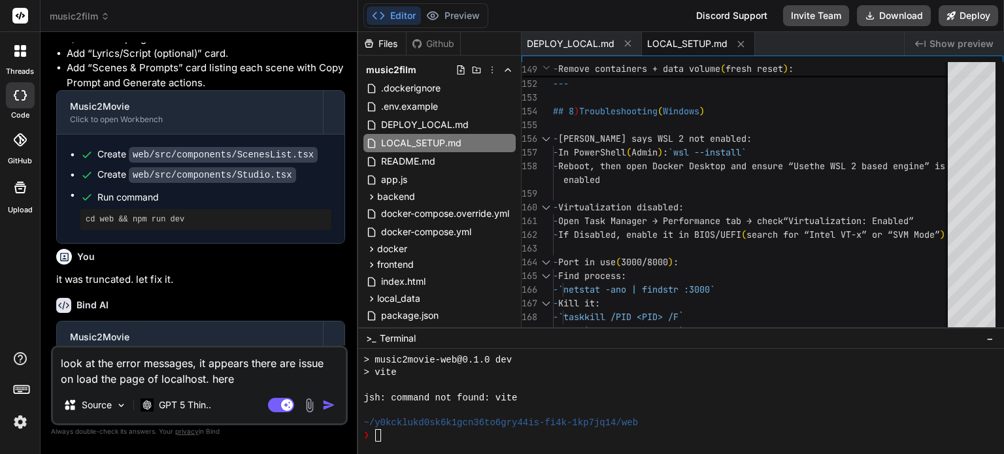
type textarea "look at the error messages, it appears there are issue on load the page of loca…"
type textarea "x"
type textarea "look at the error messages, it appears there are issue on load the page of loca…"
type textarea "x"
paste textarea "C:\Users\USER\music2movie\music2film>docker compose build --no-cache [+] Buildi…"
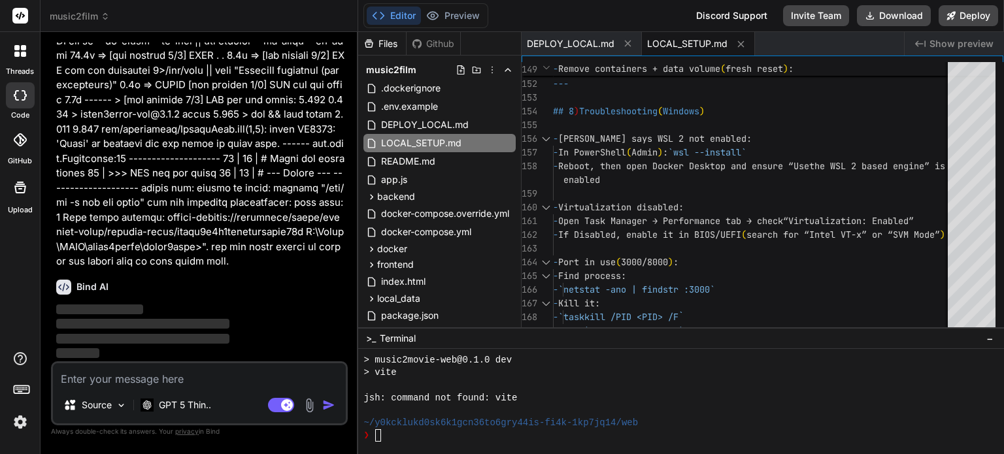
scroll to position [2117, 0]
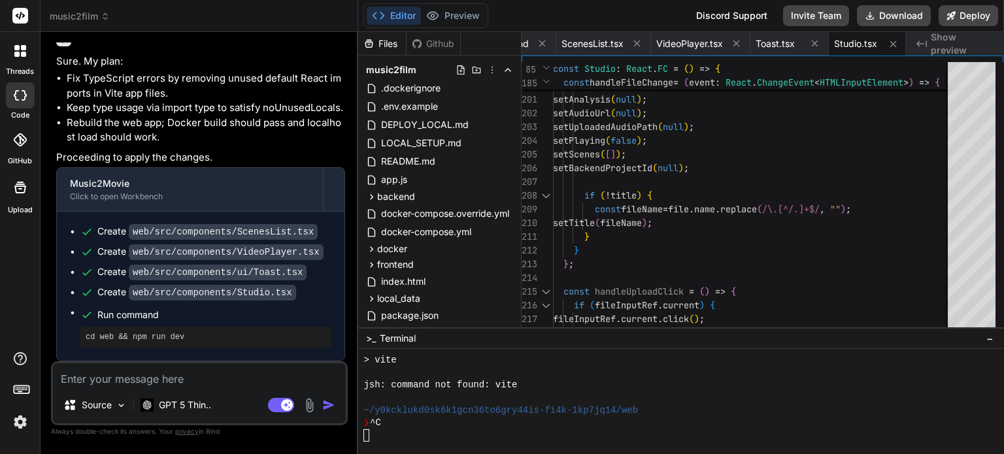
scroll to position [2365, 0]
